Goal: Use online tool/utility

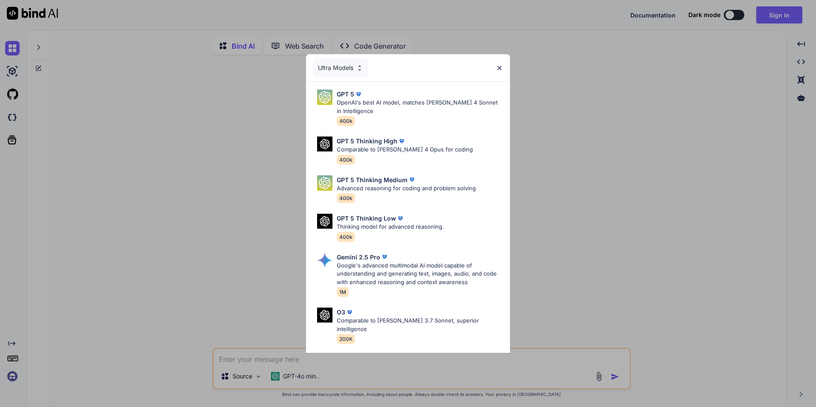
click at [211, 90] on div "Ultra Models GPT 5 OpenAI's best AI model, matches [PERSON_NAME] 4 Sonnet in In…" at bounding box center [408, 203] width 816 height 407
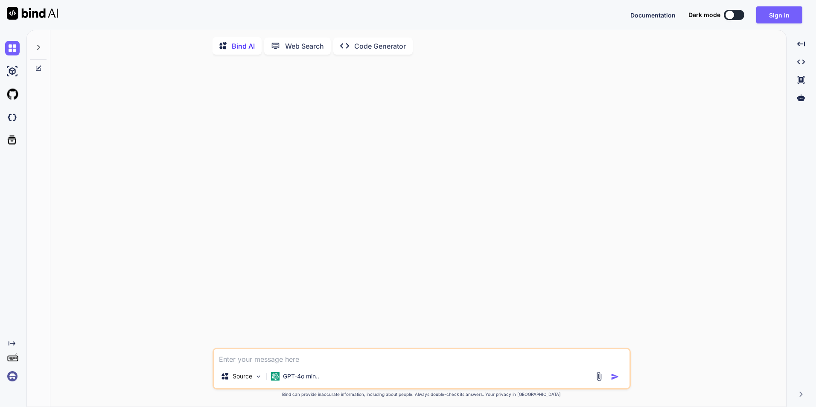
type textarea "x"
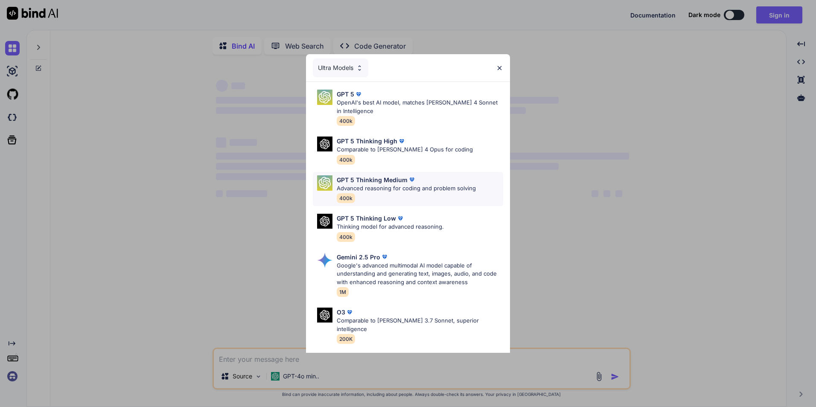
type textarea "x"
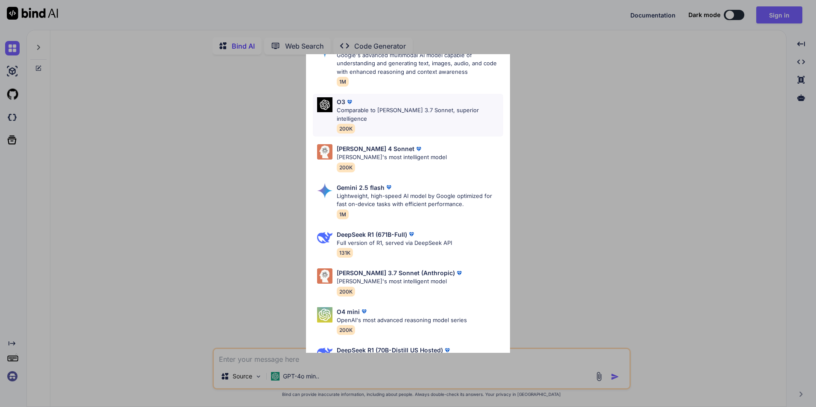
scroll to position [241, 0]
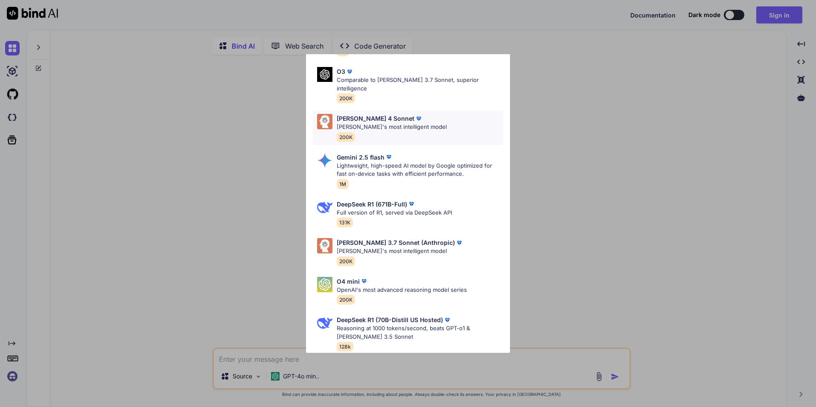
click at [392, 123] on p "[PERSON_NAME]'s most intelligent model" at bounding box center [392, 127] width 110 height 9
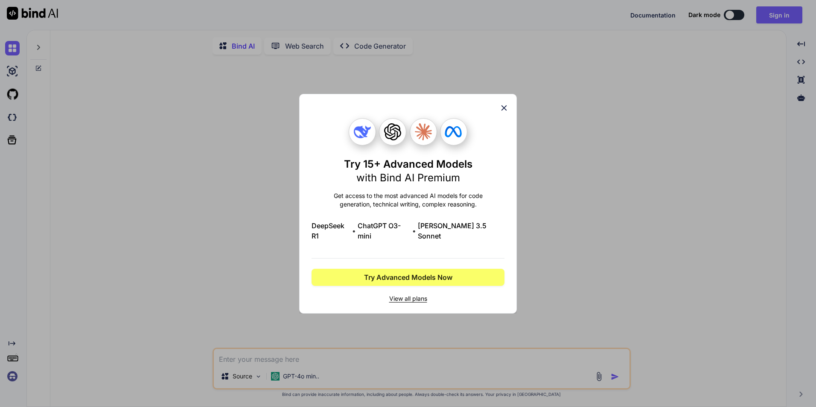
click at [573, 250] on div "Try 15+ Advanced Models with Bind AI Premium Get access to the most advanced AI…" at bounding box center [408, 203] width 816 height 407
